Goal: Information Seeking & Learning: Learn about a topic

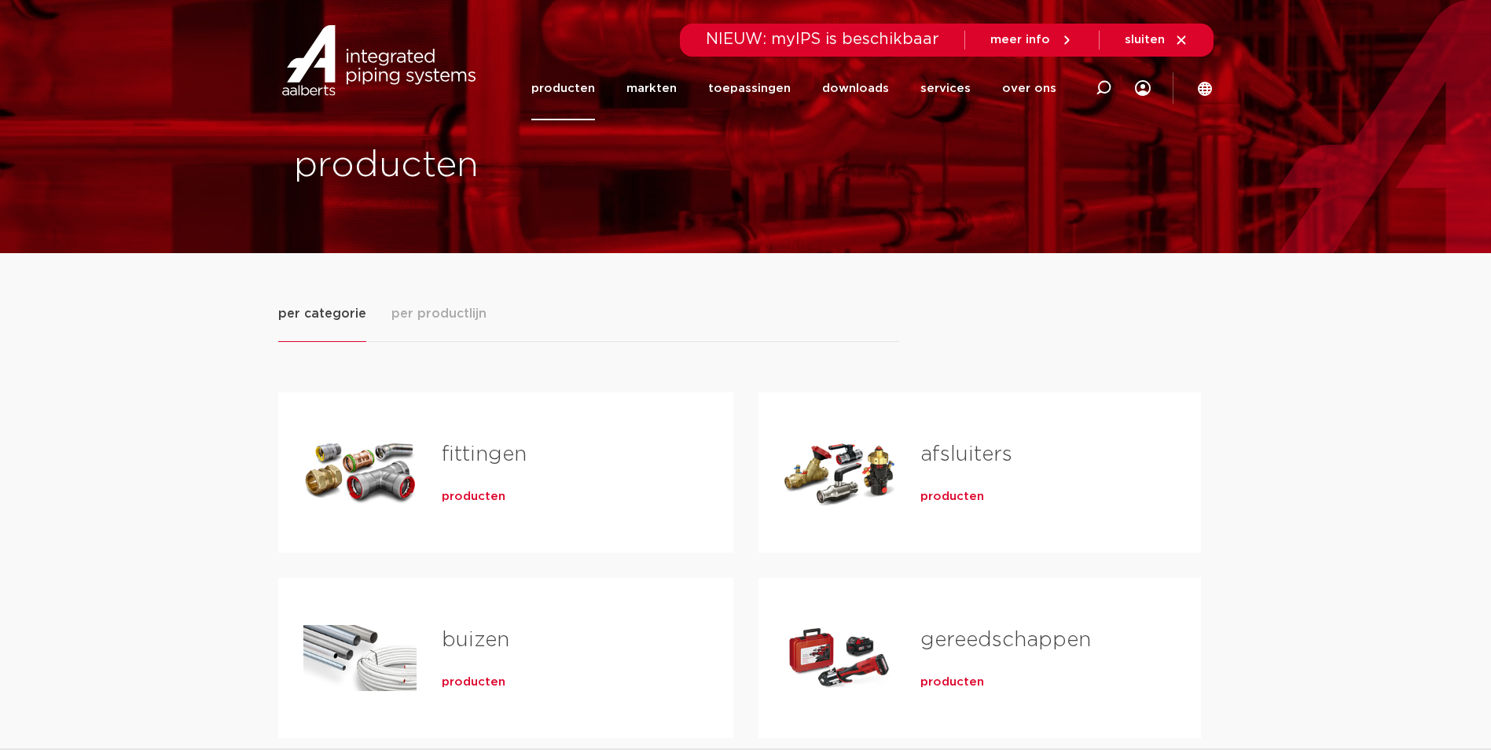
click at [494, 489] on span "producten" at bounding box center [474, 497] width 64 height 16
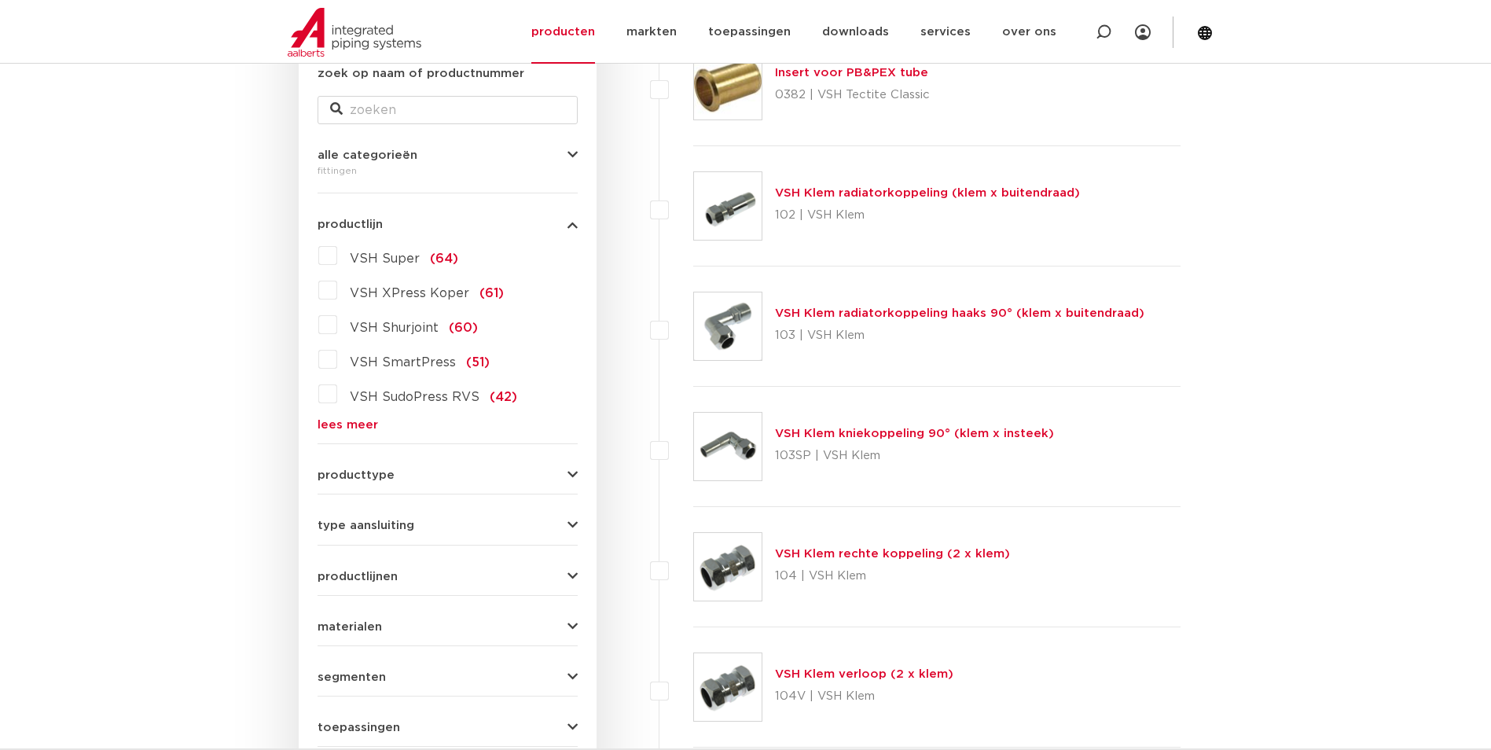
click at [337, 260] on label "VSH Super (64)" at bounding box center [397, 255] width 121 height 25
click at [0, 0] on input "VSH Super (64)" at bounding box center [0, 0] width 0 height 0
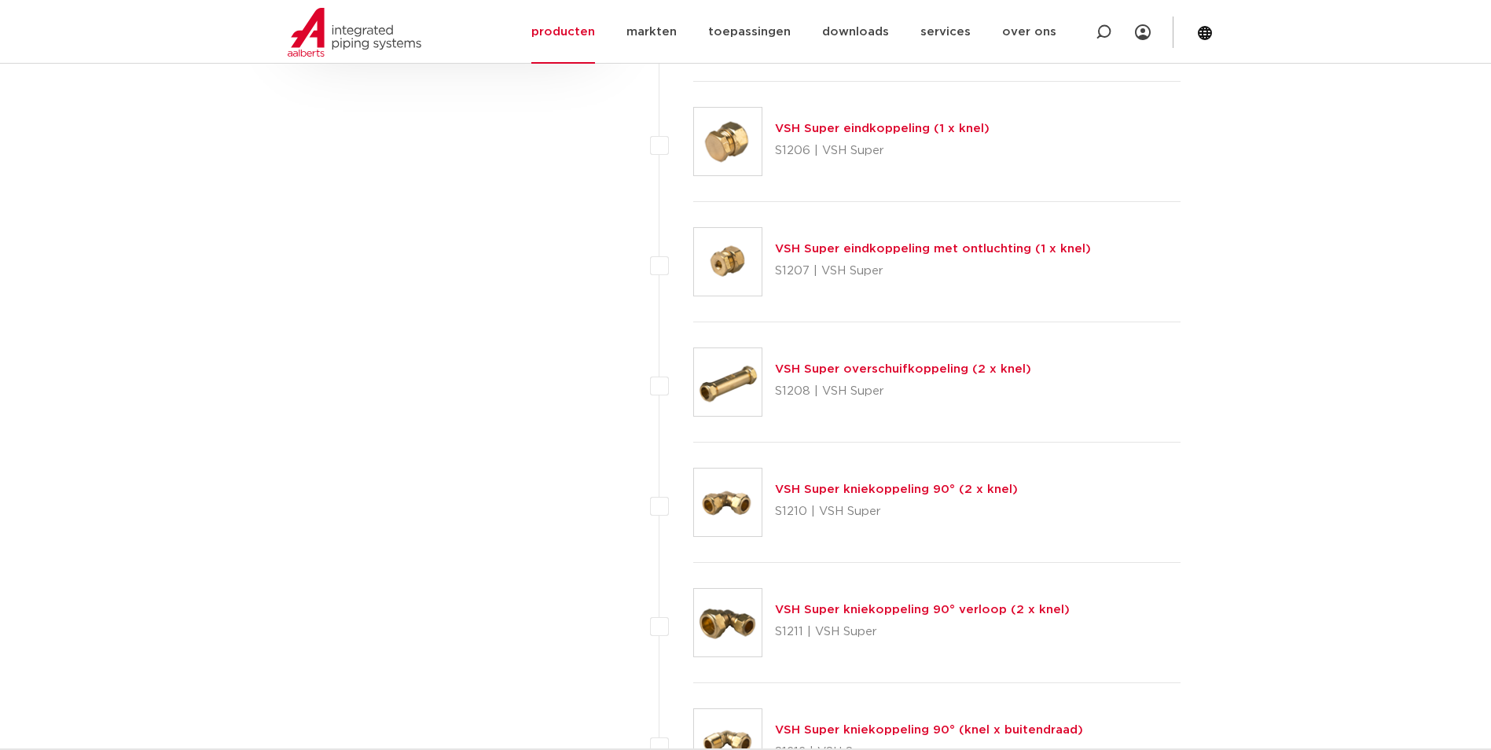
scroll to position [1179, 0]
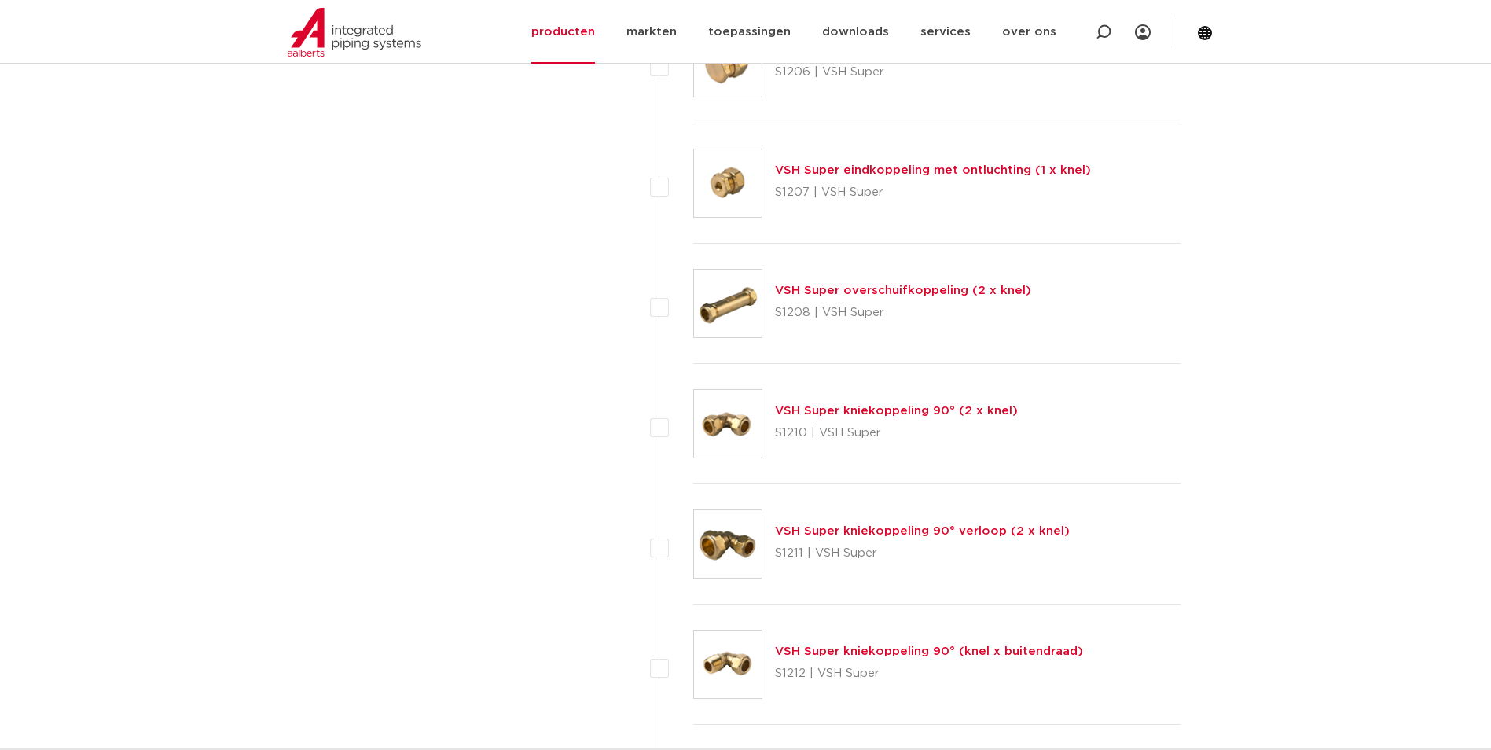
click at [856, 415] on link "VSH Super kniekoppeling 90° (2 x knel)" at bounding box center [896, 411] width 243 height 12
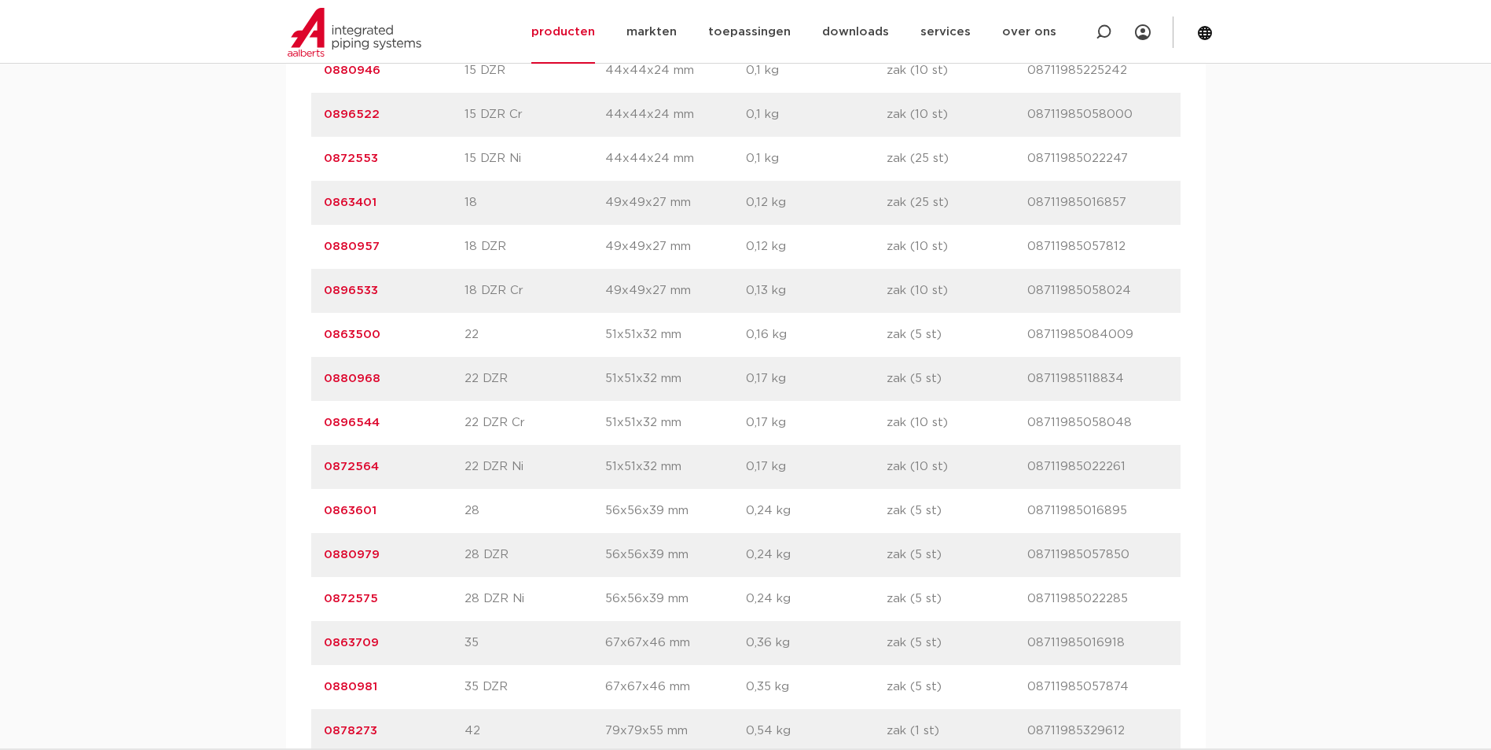
scroll to position [1494, 0]
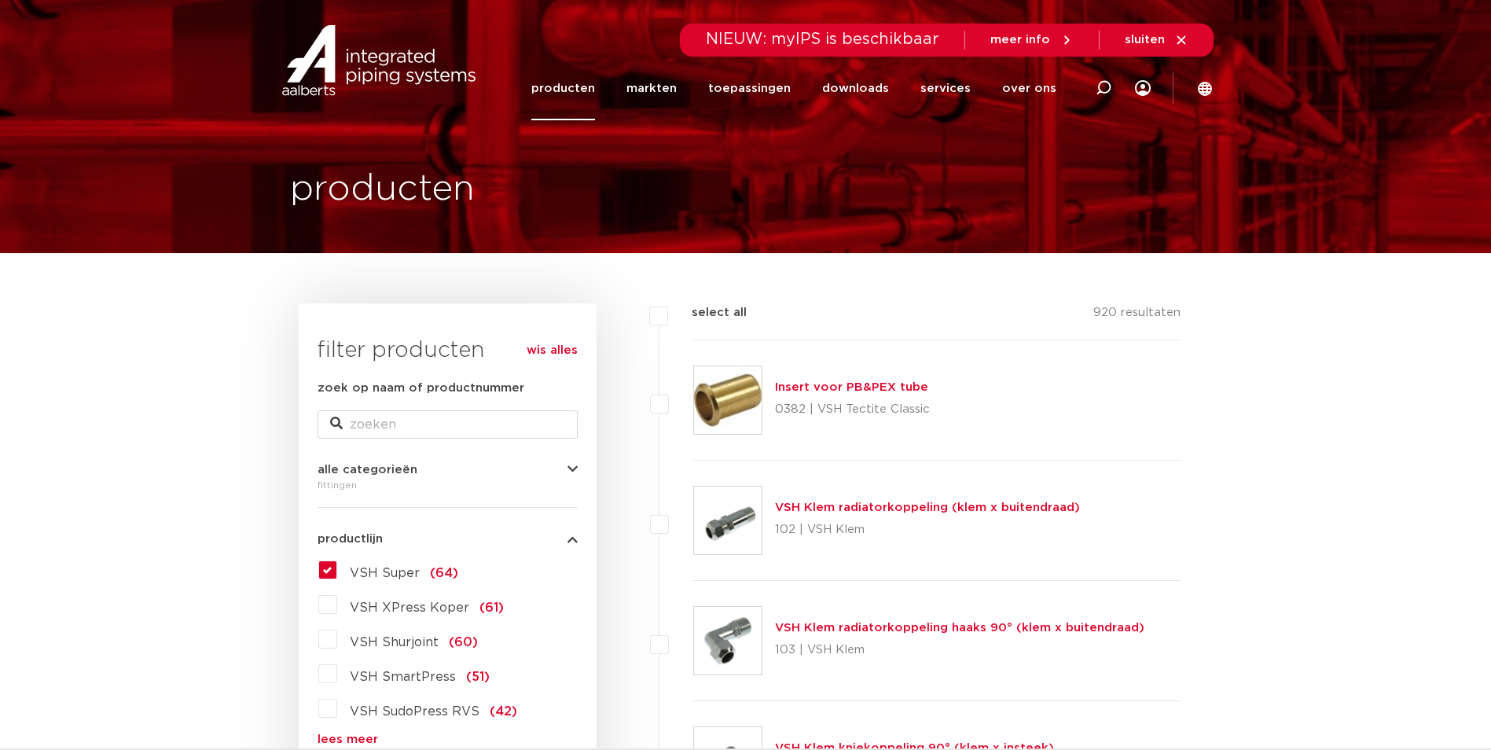
click at [380, 569] on span "VSH Super" at bounding box center [385, 573] width 70 height 13
click at [0, 0] on input "VSH Super (64)" at bounding box center [0, 0] width 0 height 0
click at [337, 564] on label "VSH Super (64)" at bounding box center [397, 569] width 121 height 25
click at [0, 0] on input "VSH Super (64)" at bounding box center [0, 0] width 0 height 0
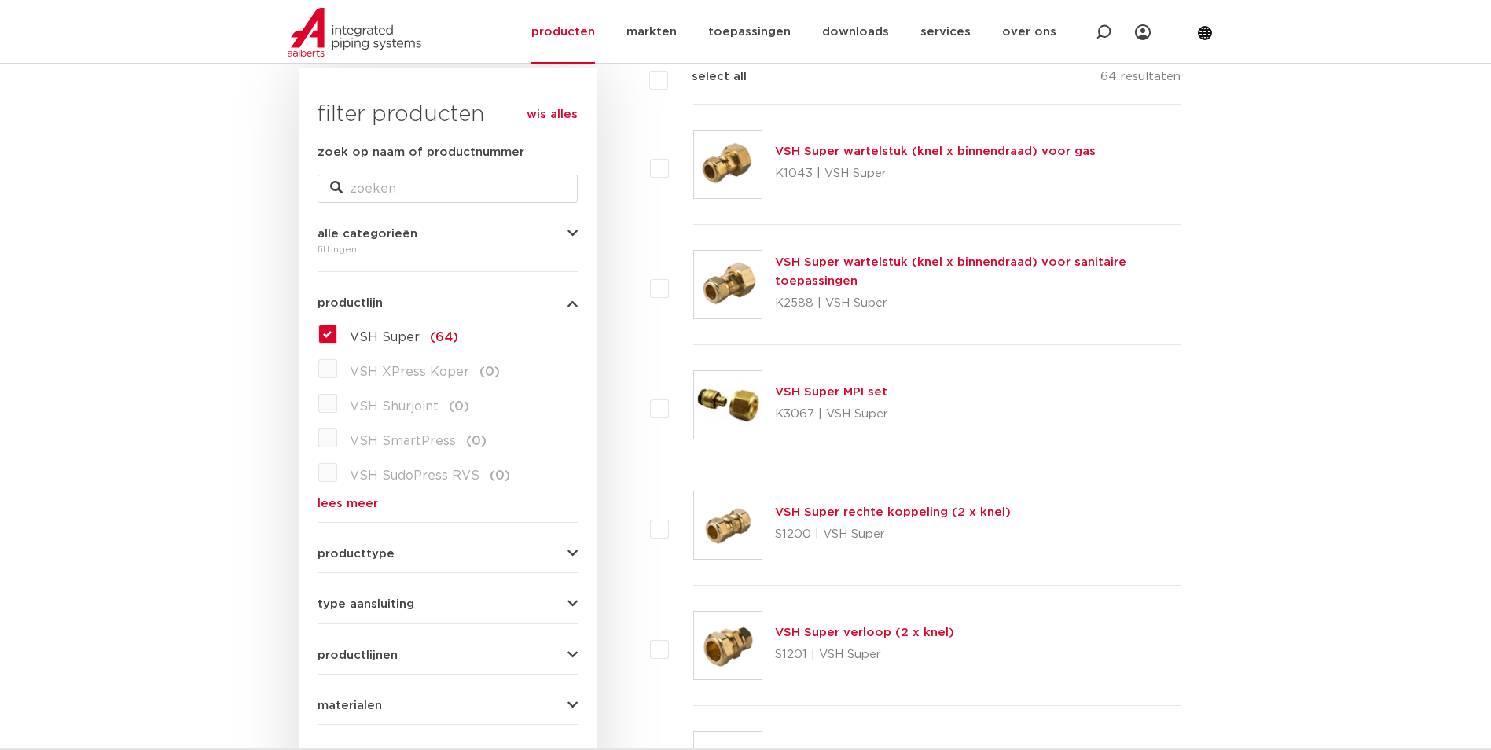
click at [1047, 371] on div "VSH Super MPI set K3067 | VSH Super" at bounding box center [937, 405] width 488 height 120
